Goal: Find specific page/section: Find specific page/section

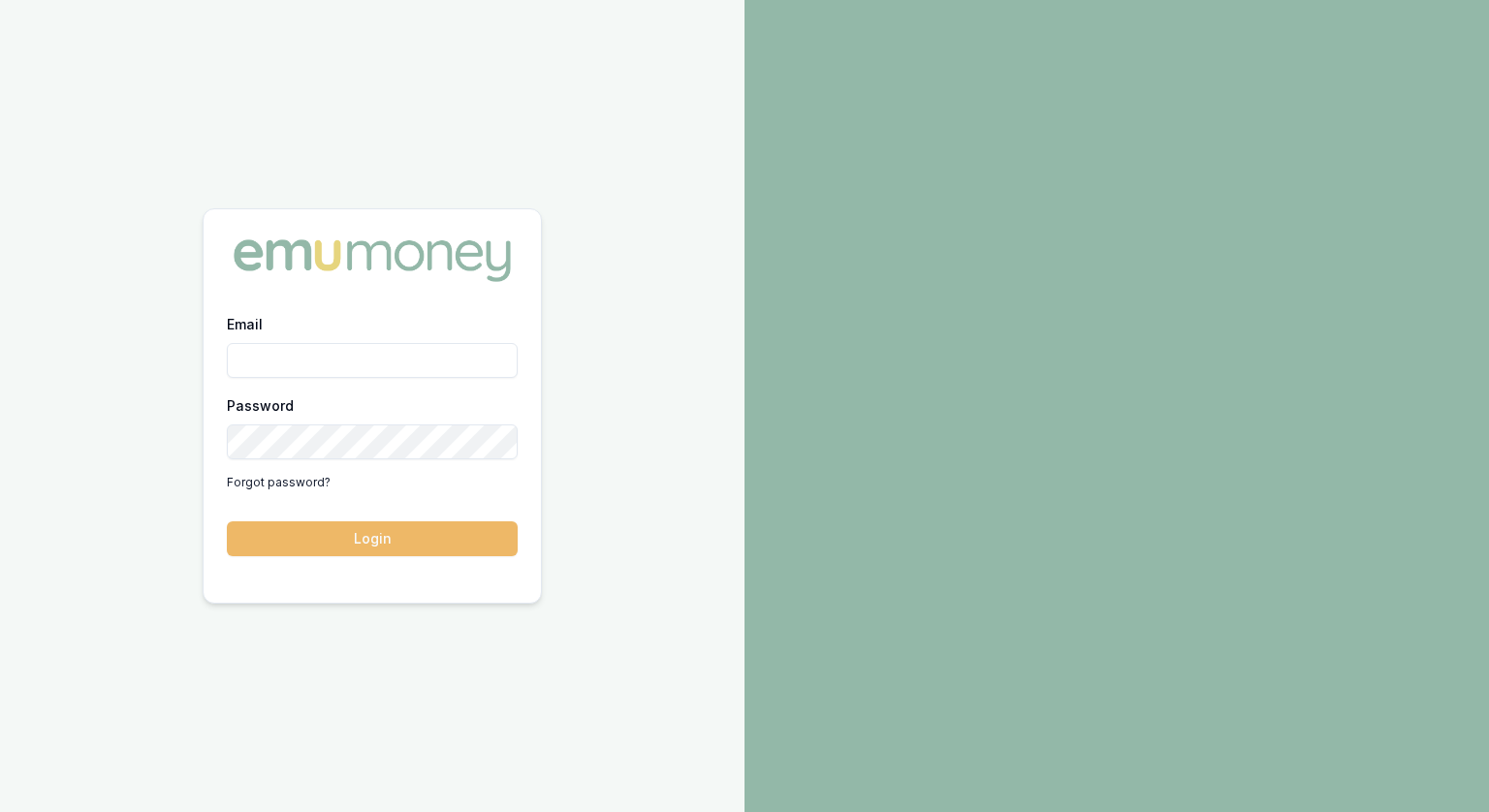
type input "[PERSON_NAME][EMAIL_ADDRESS][PERSON_NAME][DOMAIN_NAME]"
click at [306, 544] on button "Login" at bounding box center [372, 540] width 291 height 35
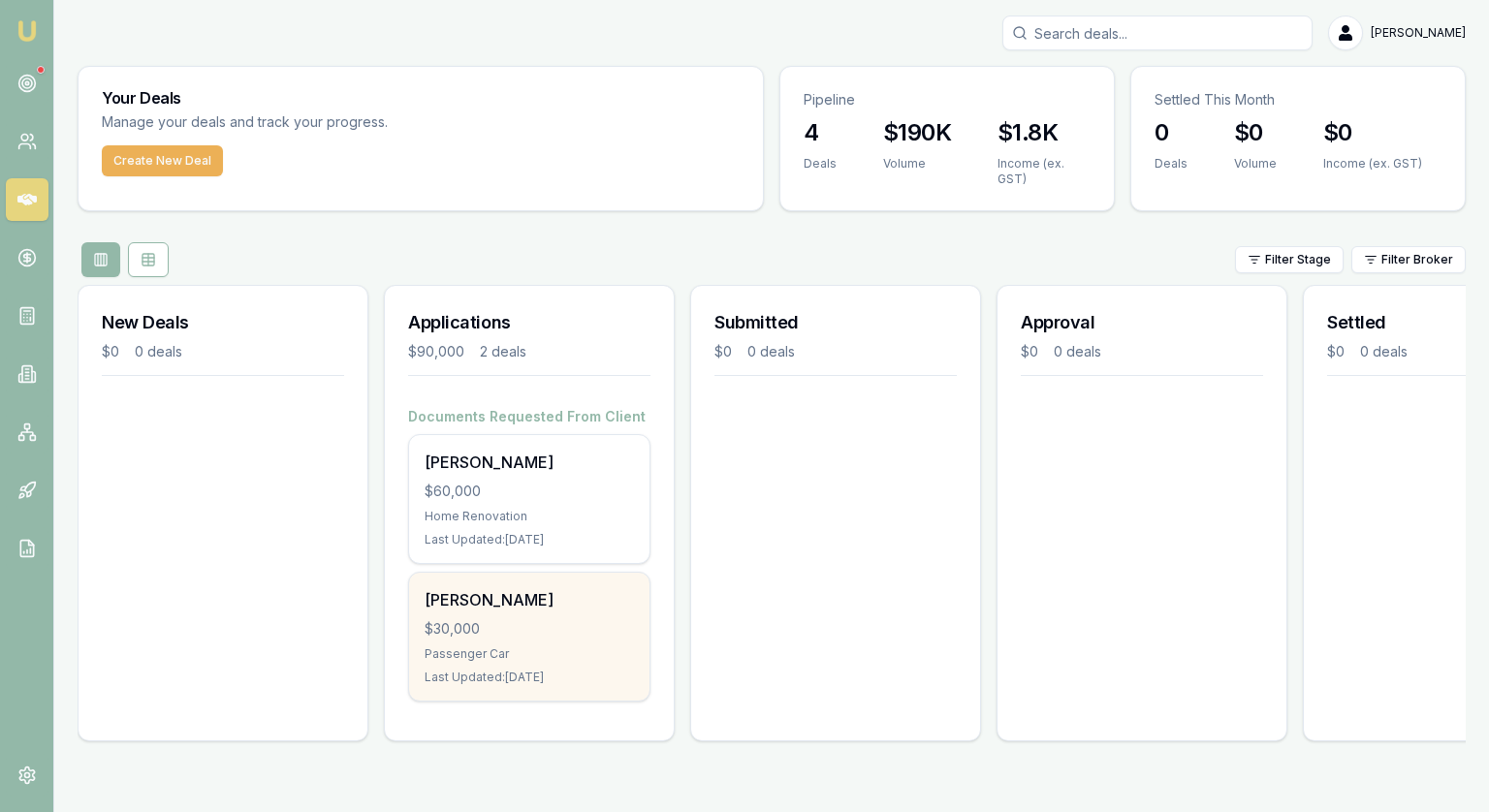
click at [535, 620] on div "$30,000" at bounding box center [530, 630] width 210 height 20
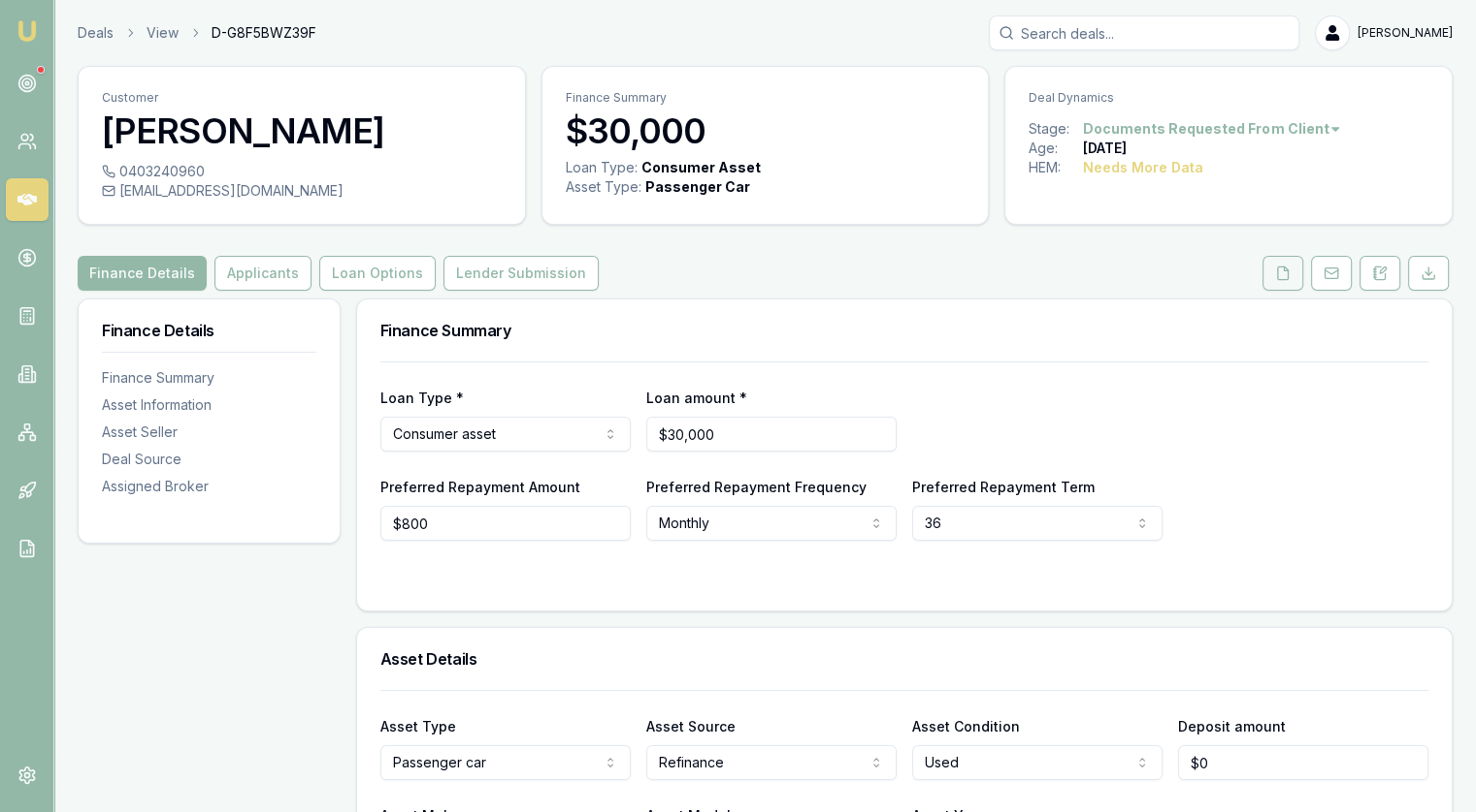
click at [1280, 275] on icon at bounding box center [1283, 273] width 16 height 16
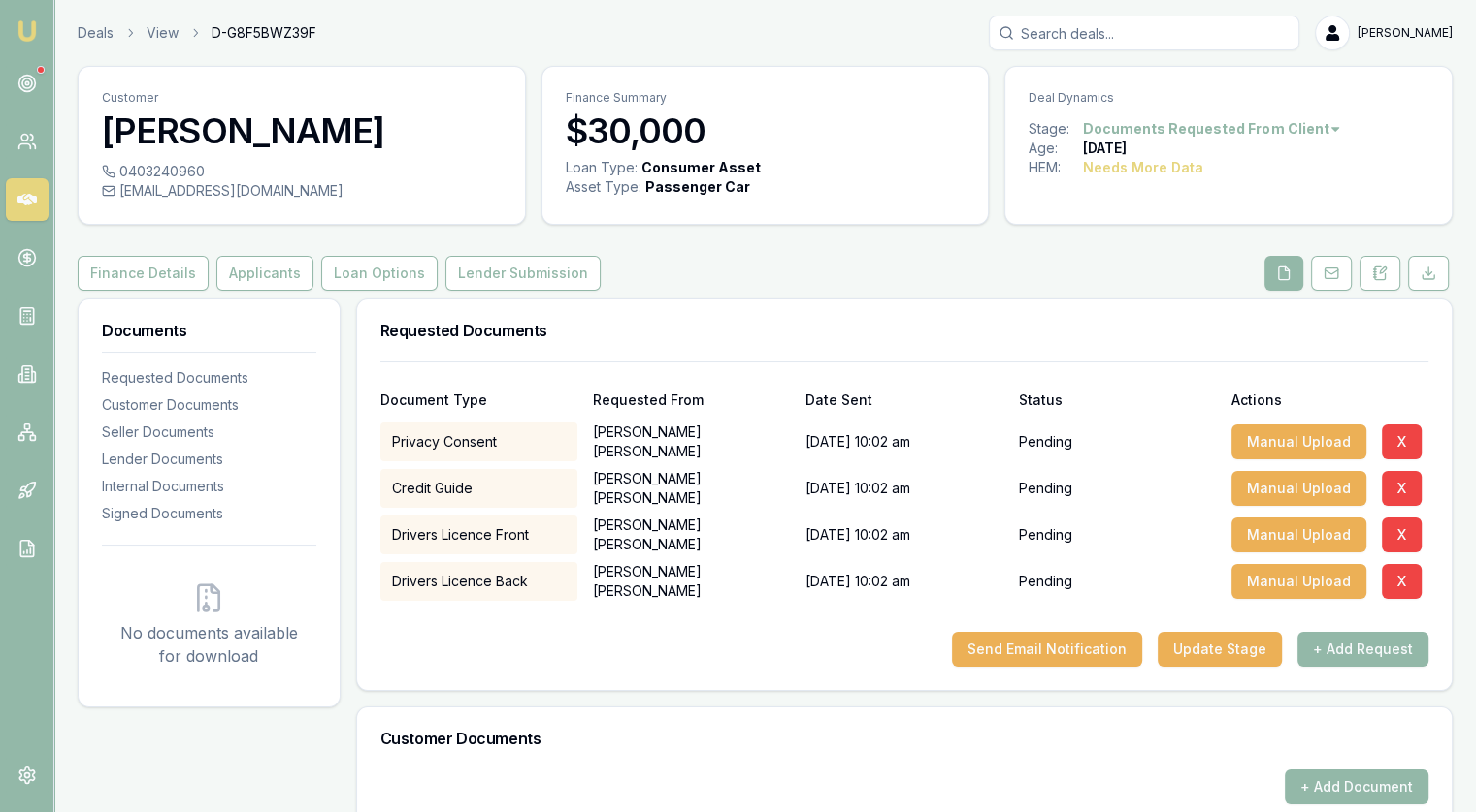
click at [18, 212] on link at bounding box center [27, 200] width 43 height 43
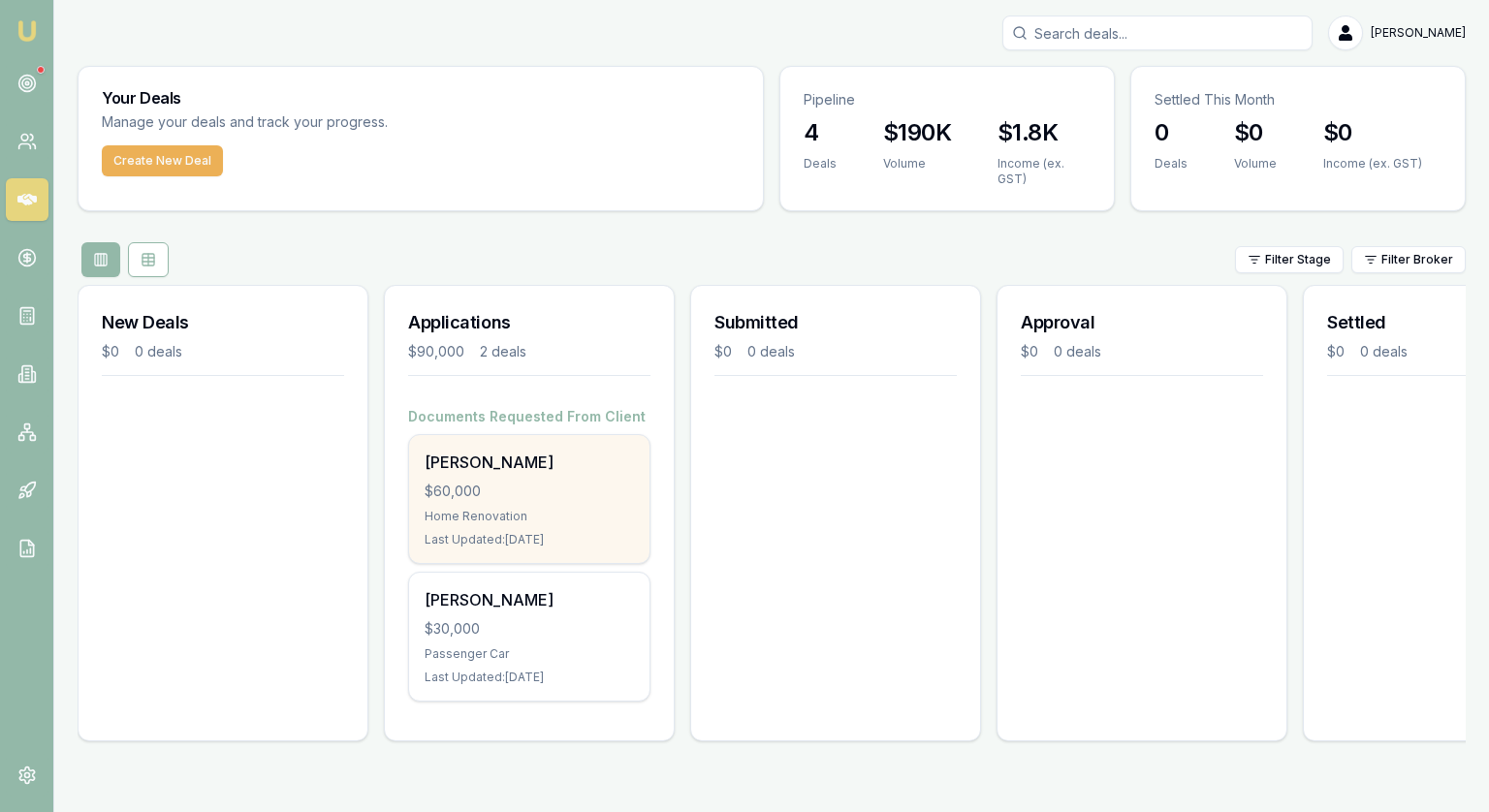
click at [471, 464] on div "Rebecca Dawe" at bounding box center [530, 462] width 210 height 24
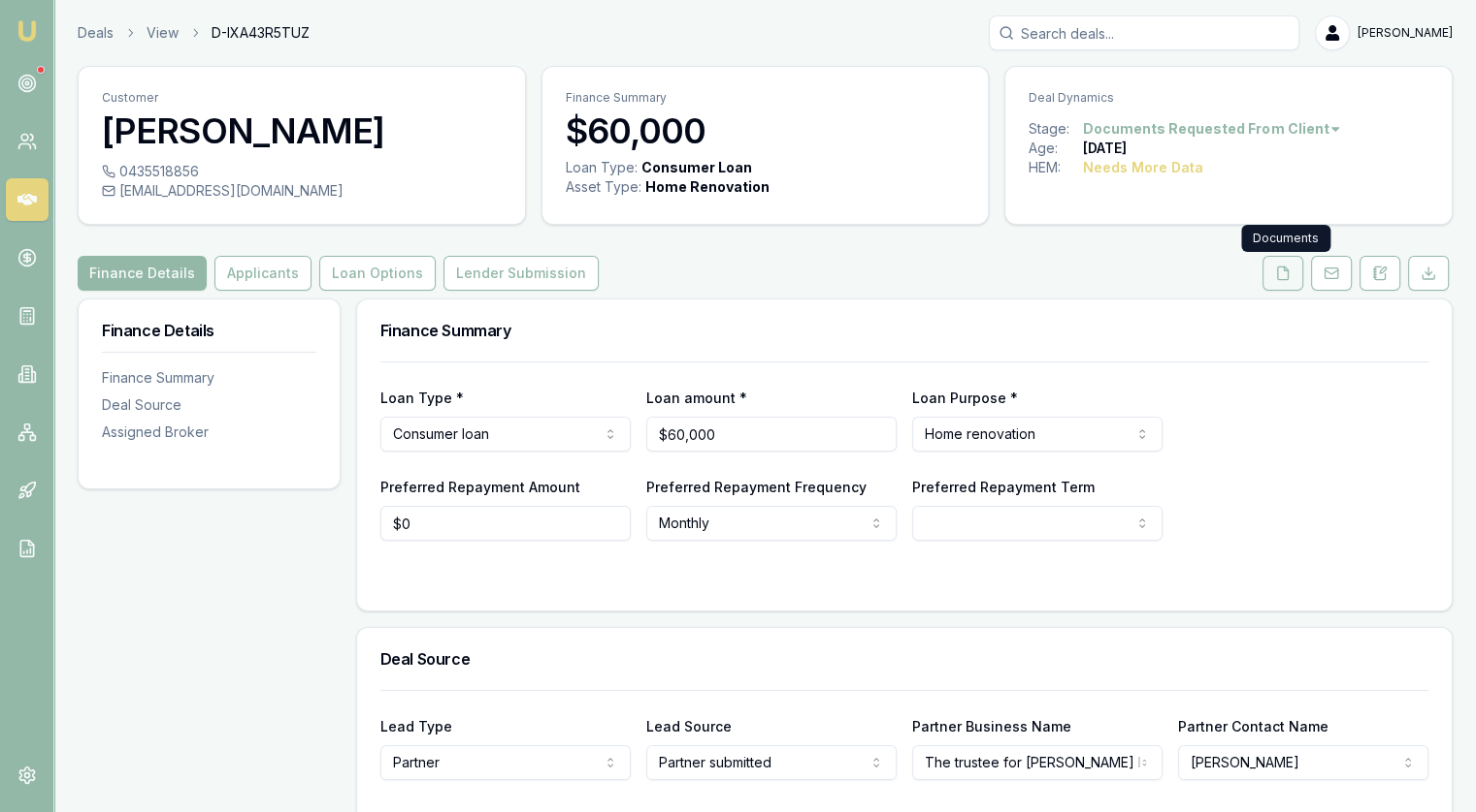
click at [1286, 278] on icon at bounding box center [1283, 273] width 16 height 16
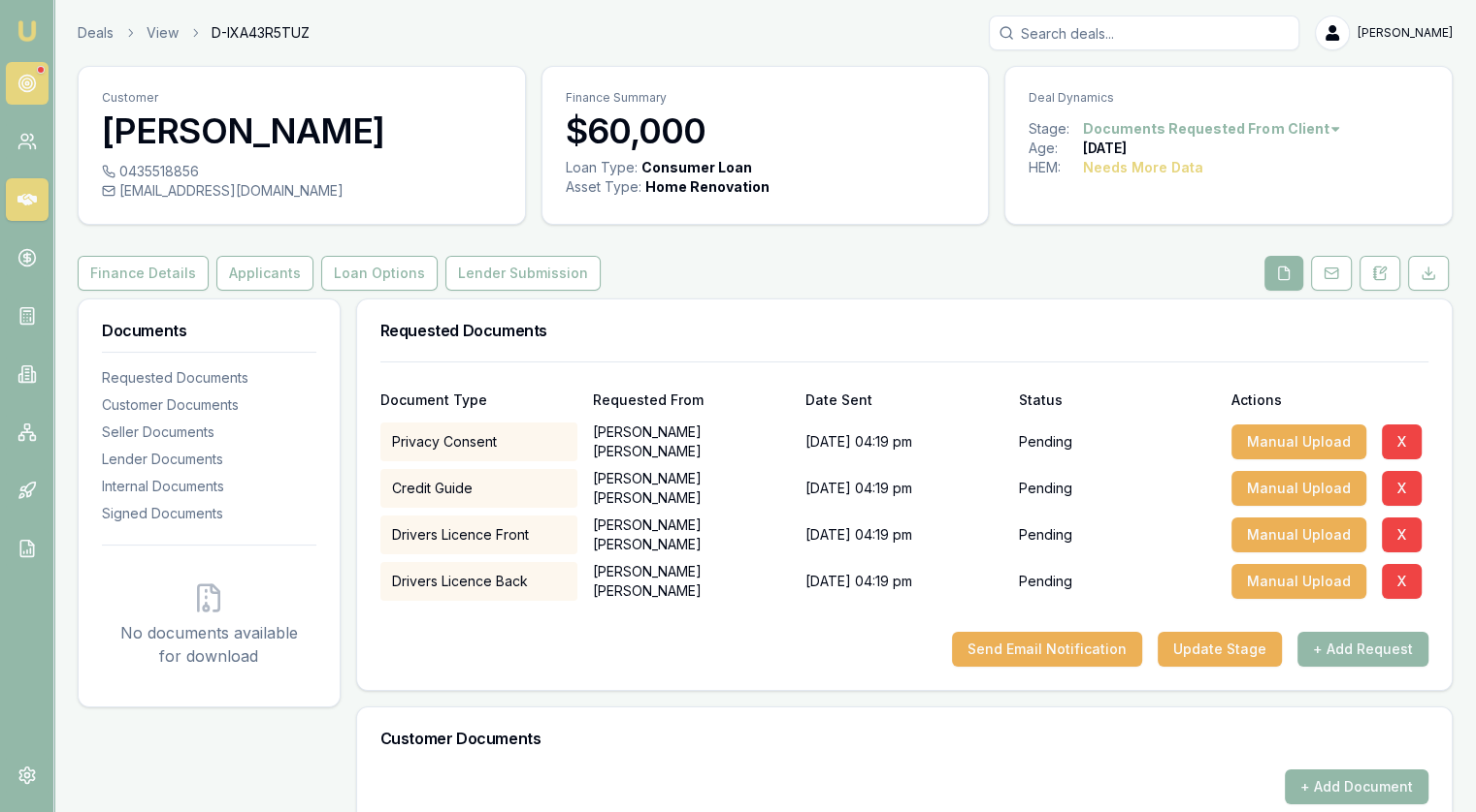
click at [24, 77] on icon at bounding box center [27, 83] width 20 height 20
